Goal: Task Accomplishment & Management: Use online tool/utility

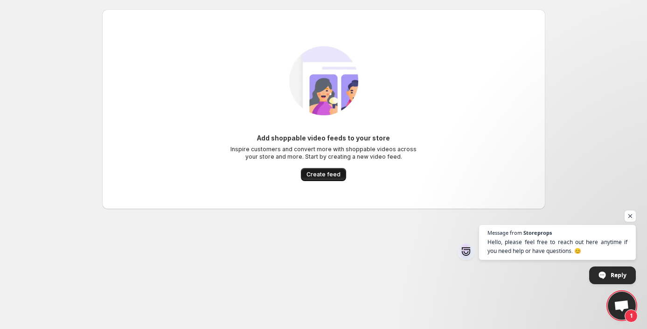
click at [324, 175] on span "Create feed" at bounding box center [323, 174] width 34 height 7
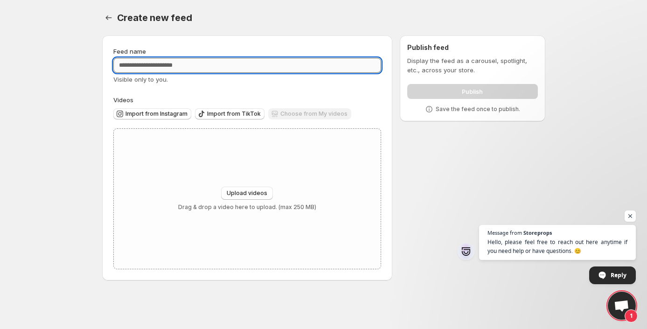
click at [276, 65] on input "Feed name" at bounding box center [247, 65] width 268 height 15
type input "******"
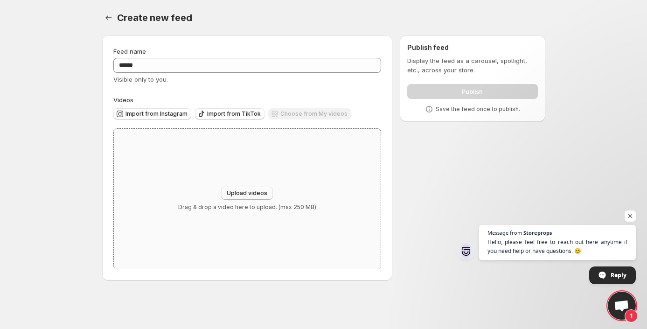
click at [257, 190] on span "Upload videos" at bounding box center [247, 192] width 41 height 7
type input "**********"
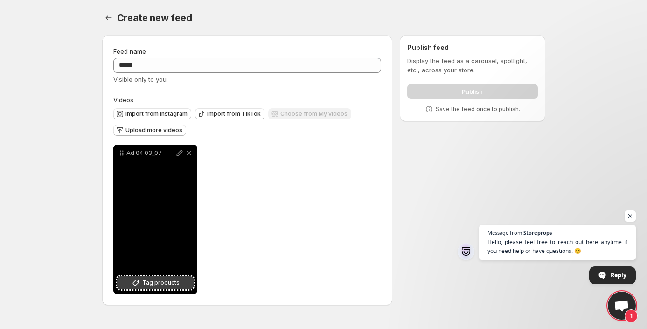
click at [158, 285] on span "Tag products" at bounding box center [160, 282] width 37 height 9
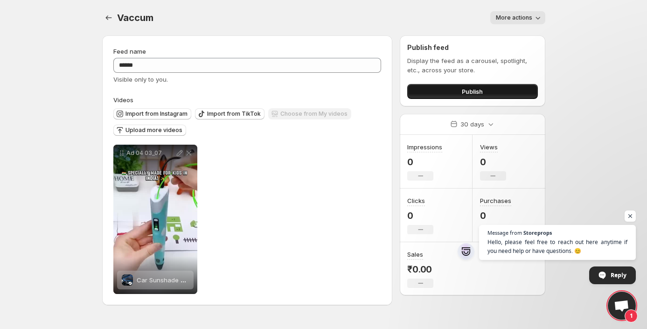
click at [471, 90] on span "Publish" at bounding box center [472, 91] width 21 height 9
click at [159, 131] on span "Upload more videos" at bounding box center [153, 129] width 57 height 7
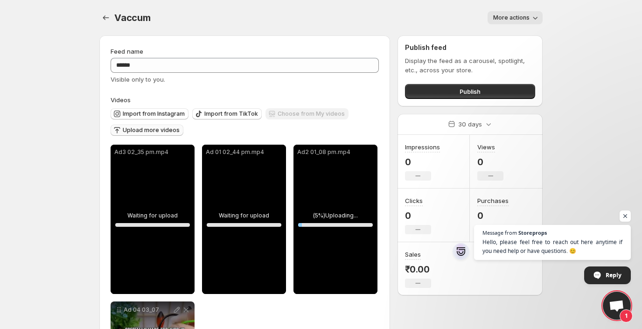
click at [526, 15] on span "More actions" at bounding box center [511, 17] width 36 height 7
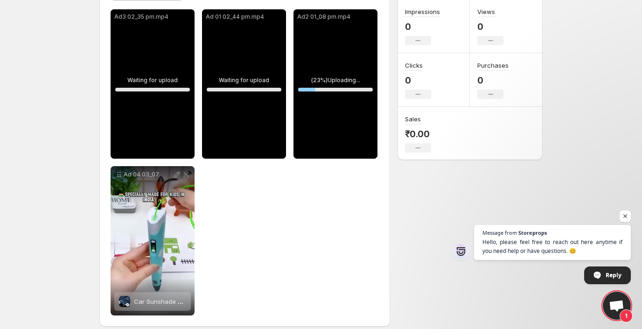
scroll to position [144, 0]
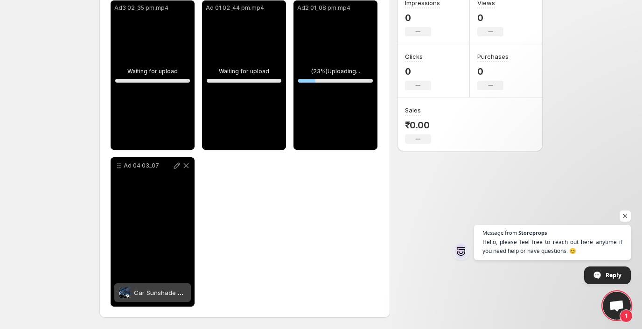
click at [179, 290] on span "Car Sunshade Umbrella" at bounding box center [168, 292] width 69 height 7
click at [177, 292] on span "Car Sunshade Umbrella" at bounding box center [168, 292] width 69 height 7
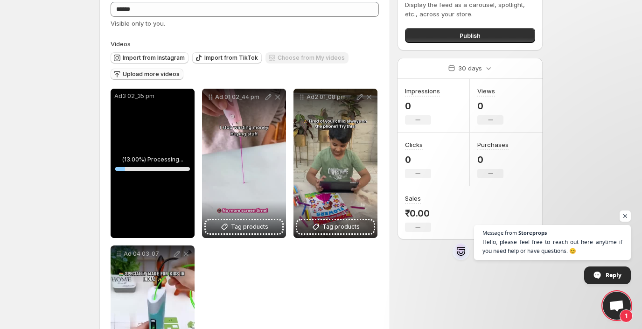
scroll to position [56, 0]
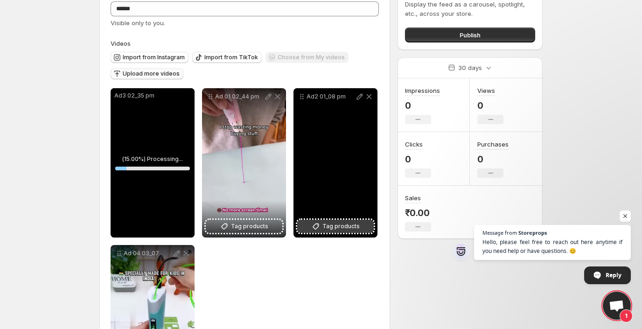
click at [319, 222] on icon at bounding box center [315, 226] width 9 height 9
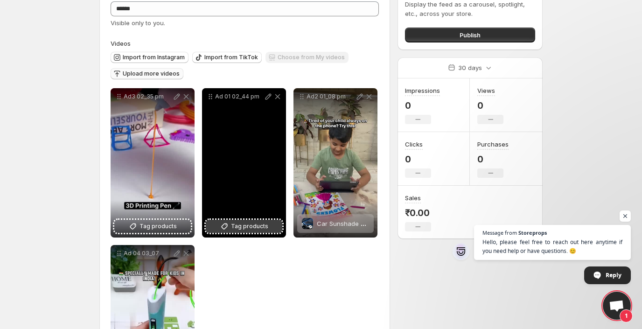
click at [241, 225] on span "Tag products" at bounding box center [249, 226] width 37 height 9
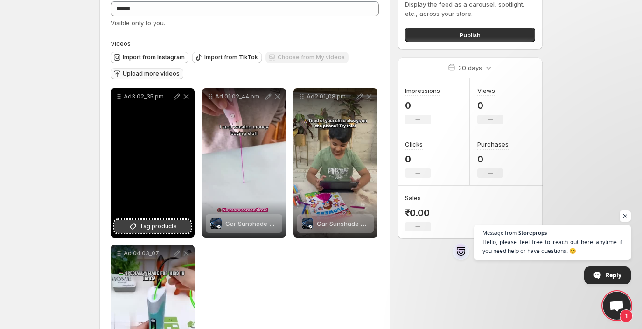
click at [145, 224] on span "Tag products" at bounding box center [157, 226] width 37 height 9
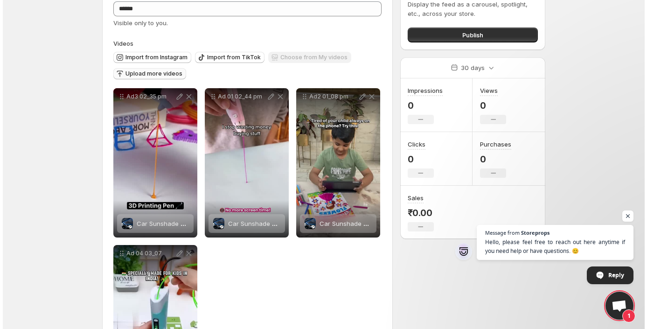
scroll to position [0, 0]
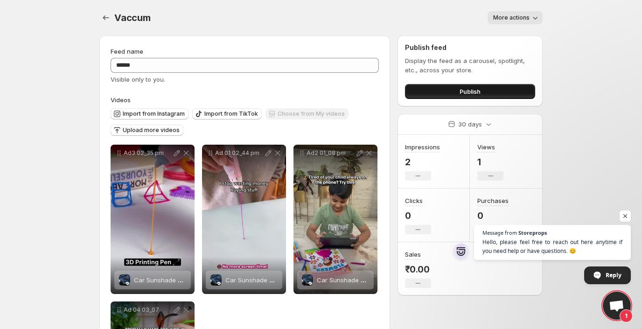
click at [450, 91] on button "Publish" at bounding box center [470, 91] width 130 height 15
click at [521, 21] on button "More actions" at bounding box center [514, 17] width 55 height 13
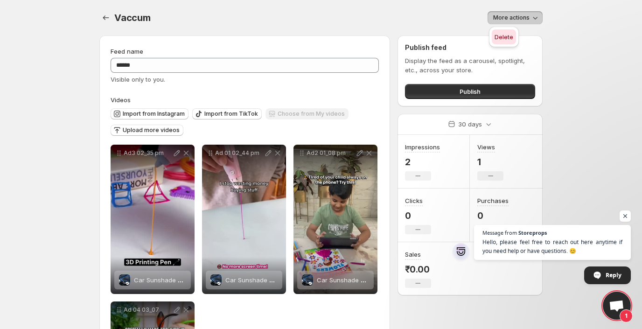
click at [502, 35] on span "Delete" at bounding box center [503, 36] width 19 height 7
